Goal: Task Accomplishment & Management: Use online tool/utility

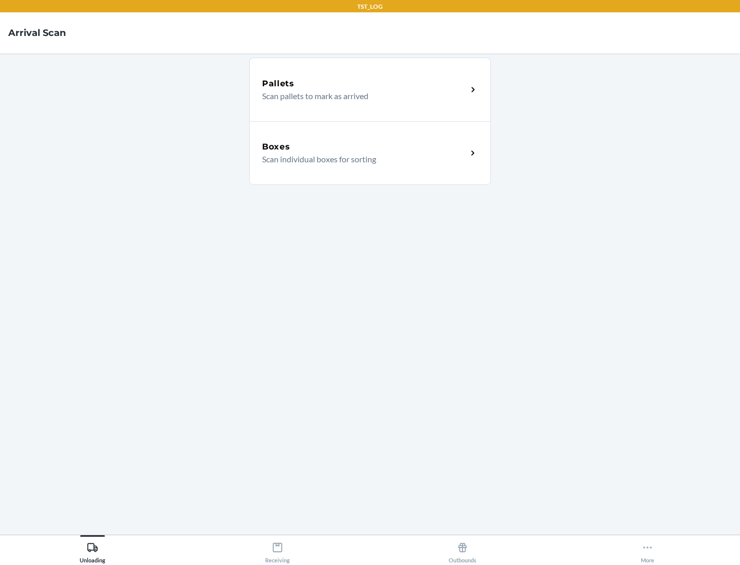
click at [364, 147] on div "Boxes" at bounding box center [364, 147] width 205 height 12
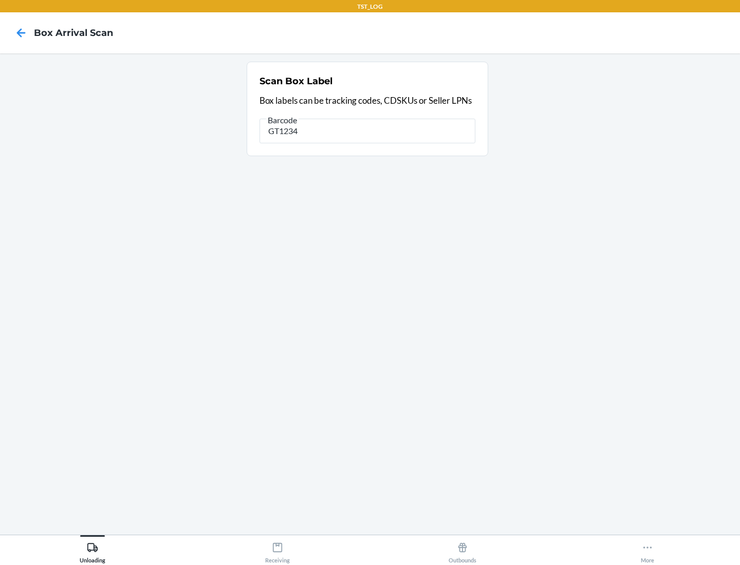
type input "GT1234"
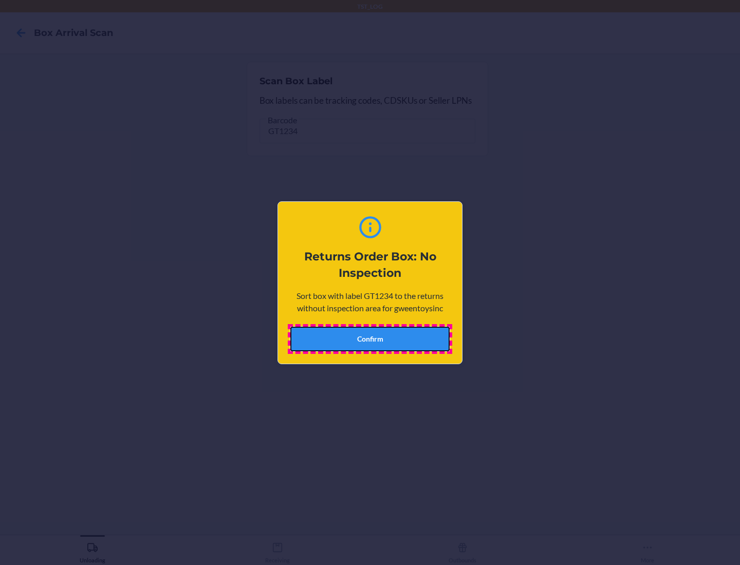
click at [370, 339] on button "Confirm" at bounding box center [369, 339] width 159 height 25
